Goal: Task Accomplishment & Management: Use online tool/utility

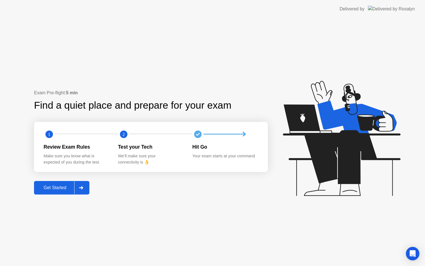
click at [53, 186] on div "Get Started" at bounding box center [55, 187] width 39 height 5
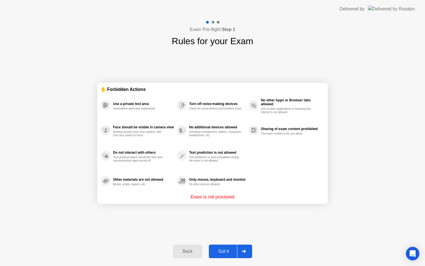
click at [224, 251] on div "Got it" at bounding box center [224, 251] width 26 height 5
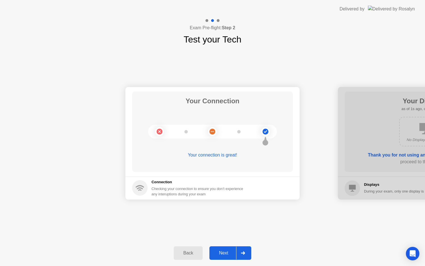
click at [225, 251] on div "Next" at bounding box center [223, 252] width 25 height 5
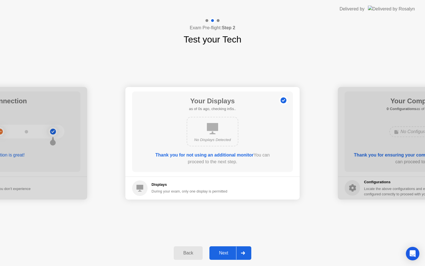
click at [225, 251] on div "Next" at bounding box center [223, 252] width 25 height 5
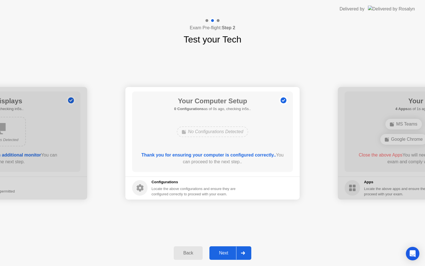
click at [225, 251] on div "Next" at bounding box center [223, 252] width 25 height 5
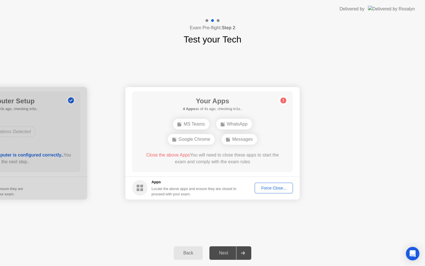
click at [279, 190] on div "Force Close..." at bounding box center [274, 188] width 34 height 5
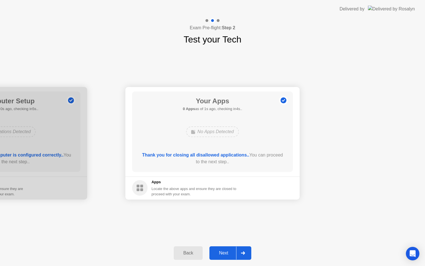
click at [226, 253] on div "Next" at bounding box center [223, 252] width 25 height 5
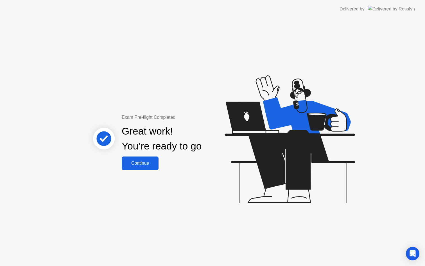
click at [148, 164] on div "Continue" at bounding box center [139, 163] width 33 height 5
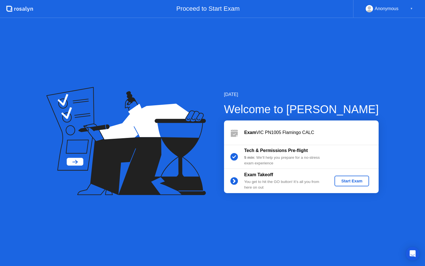
click at [364, 181] on div "Start Exam" at bounding box center [352, 181] width 30 height 5
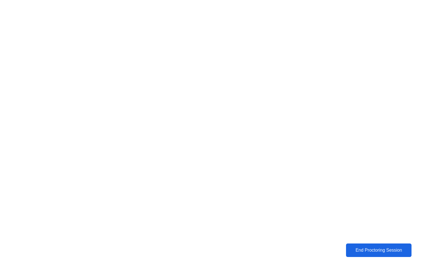
click at [384, 251] on div "End Proctoring Session" at bounding box center [379, 250] width 62 height 5
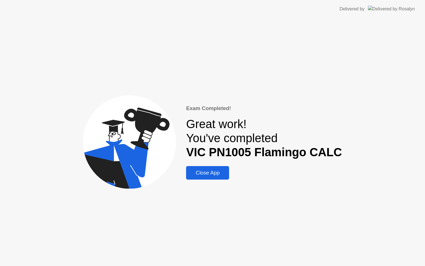
click at [213, 172] on div "Close App" at bounding box center [208, 173] width 40 height 6
